Goal: Check status: Check status

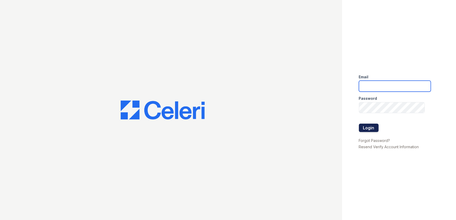
type input "[EMAIL_ADDRESS][DOMAIN_NAME]"
click at [373, 126] on button "Login" at bounding box center [369, 128] width 20 height 8
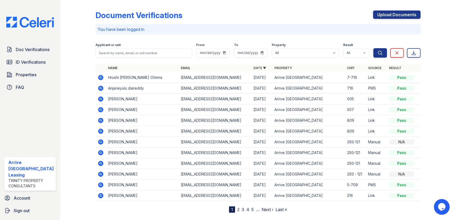
click at [100, 88] on icon at bounding box center [100, 87] width 1 height 1
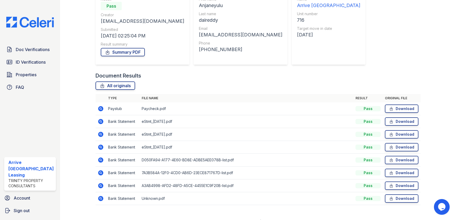
scroll to position [65, 0]
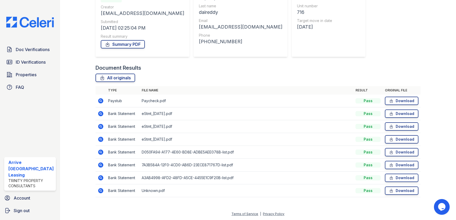
click at [99, 103] on icon at bounding box center [100, 100] width 5 height 5
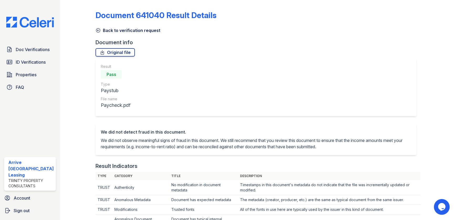
click at [97, 28] on icon at bounding box center [98, 30] width 5 height 5
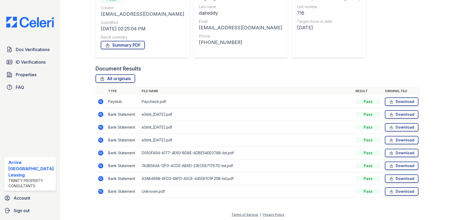
scroll to position [65, 0]
click at [98, 152] on icon at bounding box center [100, 152] width 5 height 5
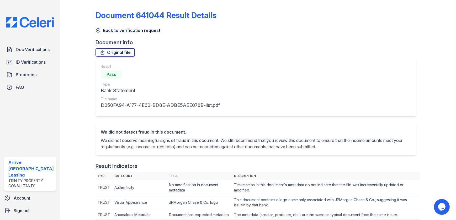
click at [96, 29] on icon at bounding box center [98, 30] width 5 height 5
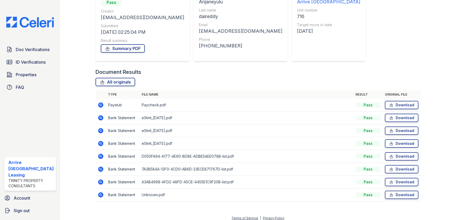
scroll to position [65, 0]
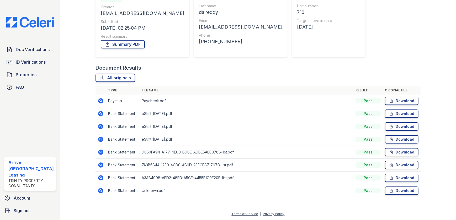
click at [100, 126] on icon at bounding box center [100, 126] width 5 height 5
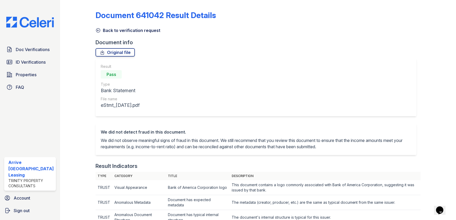
click at [97, 30] on icon at bounding box center [98, 31] width 4 height 4
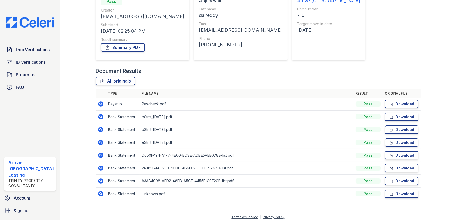
scroll to position [65, 0]
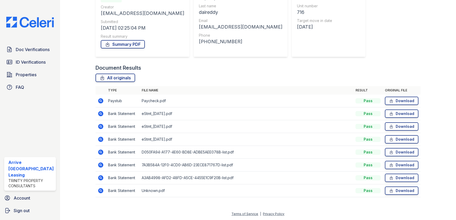
click at [99, 167] on icon at bounding box center [100, 165] width 5 height 5
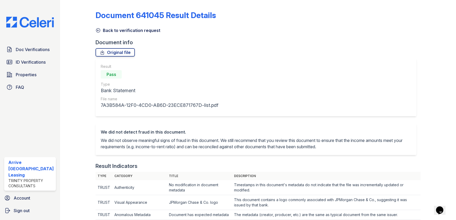
click at [96, 32] on icon at bounding box center [98, 30] width 5 height 5
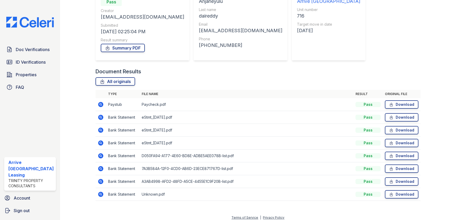
scroll to position [65, 0]
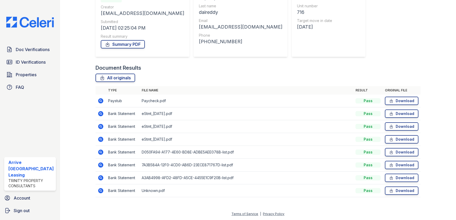
click at [99, 152] on icon at bounding box center [101, 152] width 6 height 6
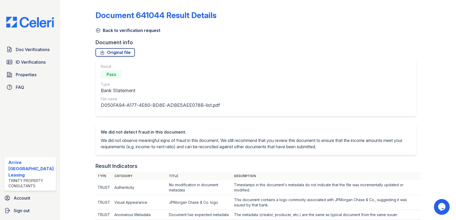
click at [97, 33] on icon at bounding box center [98, 30] width 5 height 5
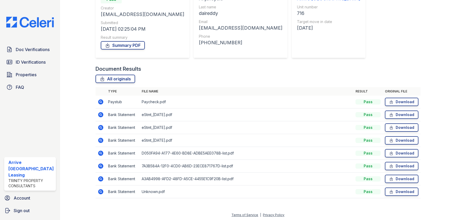
scroll to position [65, 0]
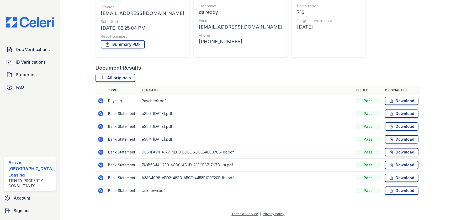
click at [98, 163] on icon at bounding box center [101, 165] width 6 height 6
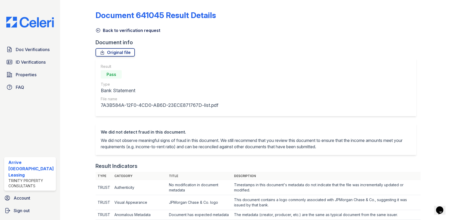
click at [96, 27] on div "Back to verification request" at bounding box center [258, 28] width 325 height 9
click at [96, 30] on icon at bounding box center [98, 30] width 5 height 5
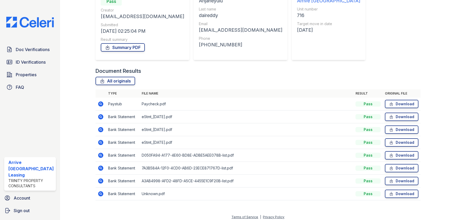
scroll to position [65, 0]
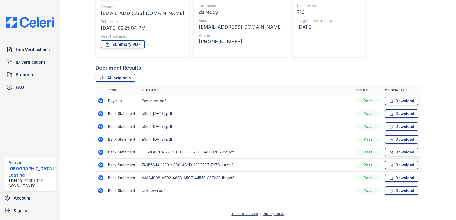
click at [100, 176] on icon at bounding box center [100, 178] width 5 height 5
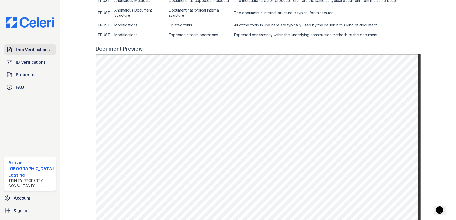
click at [40, 46] on span "Doc Verifications" at bounding box center [33, 49] width 34 height 6
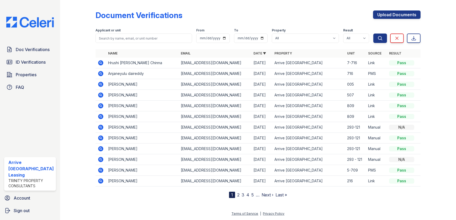
click at [99, 64] on icon at bounding box center [100, 62] width 5 height 5
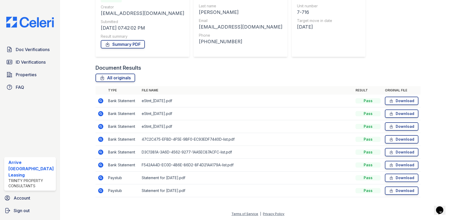
click at [100, 177] on icon at bounding box center [100, 178] width 5 height 5
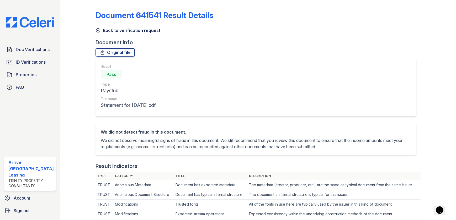
click at [96, 30] on icon at bounding box center [98, 30] width 5 height 5
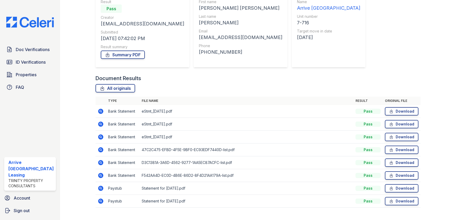
scroll to position [65, 0]
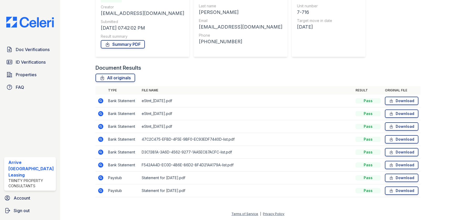
click at [102, 191] on icon at bounding box center [101, 191] width 6 height 6
